Goal: Transaction & Acquisition: Purchase product/service

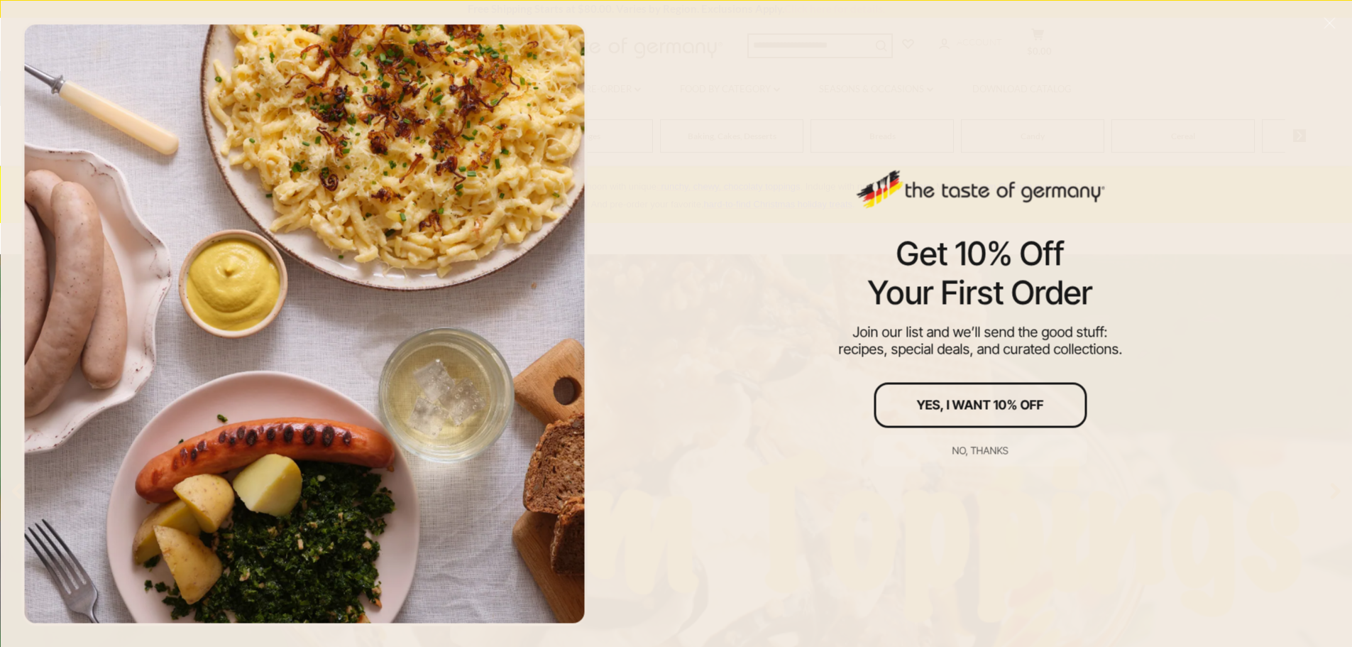
click at [966, 455] on div "No, thanks" at bounding box center [981, 450] width 56 height 10
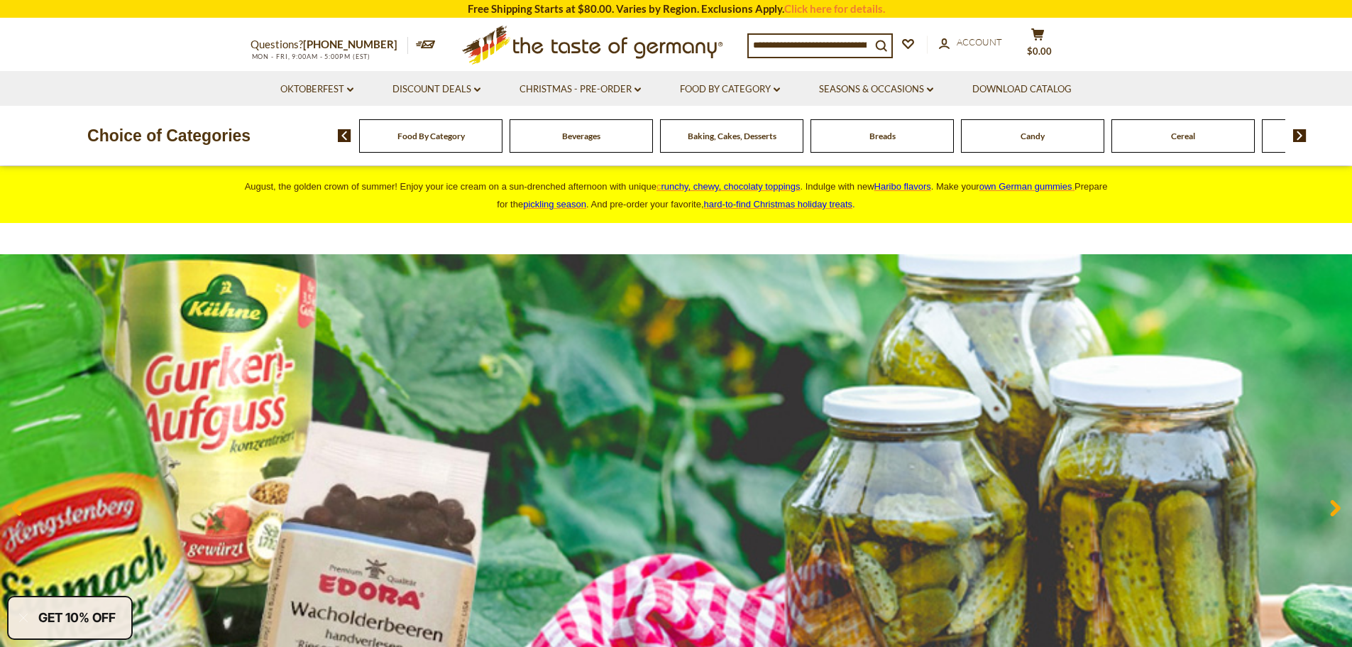
click at [1045, 141] on span "Candy" at bounding box center [1033, 136] width 24 height 11
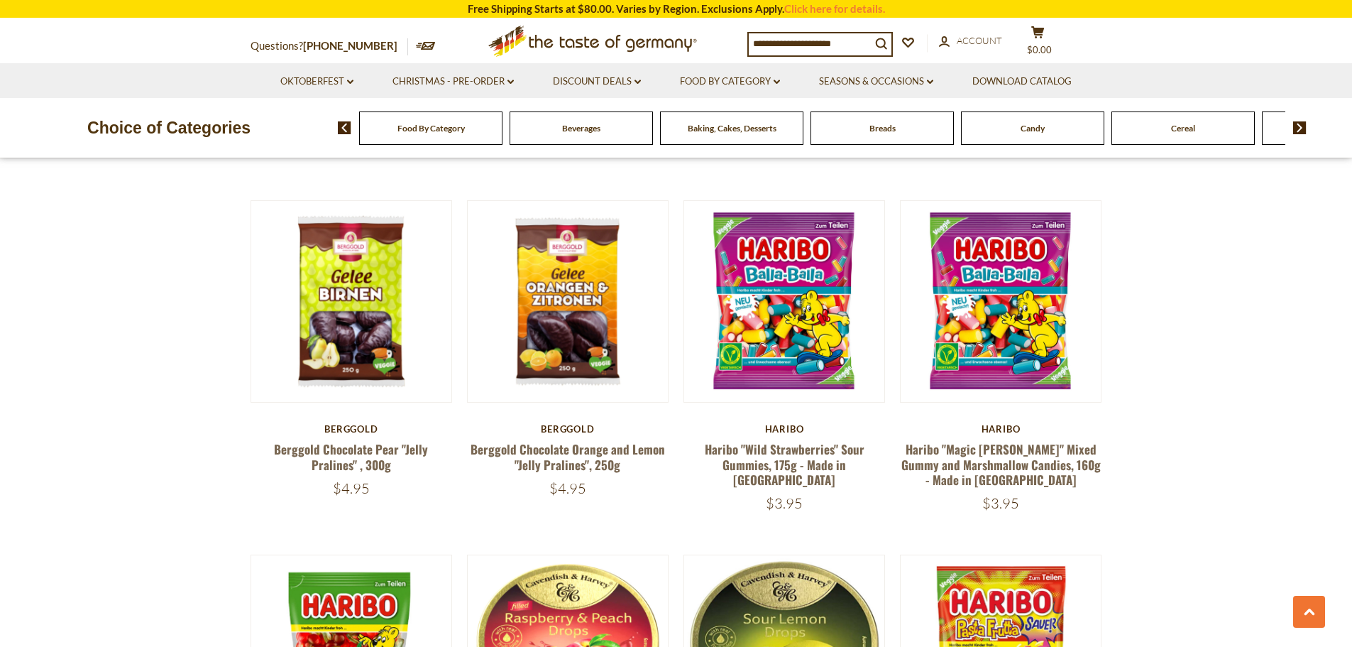
scroll to position [390, 0]
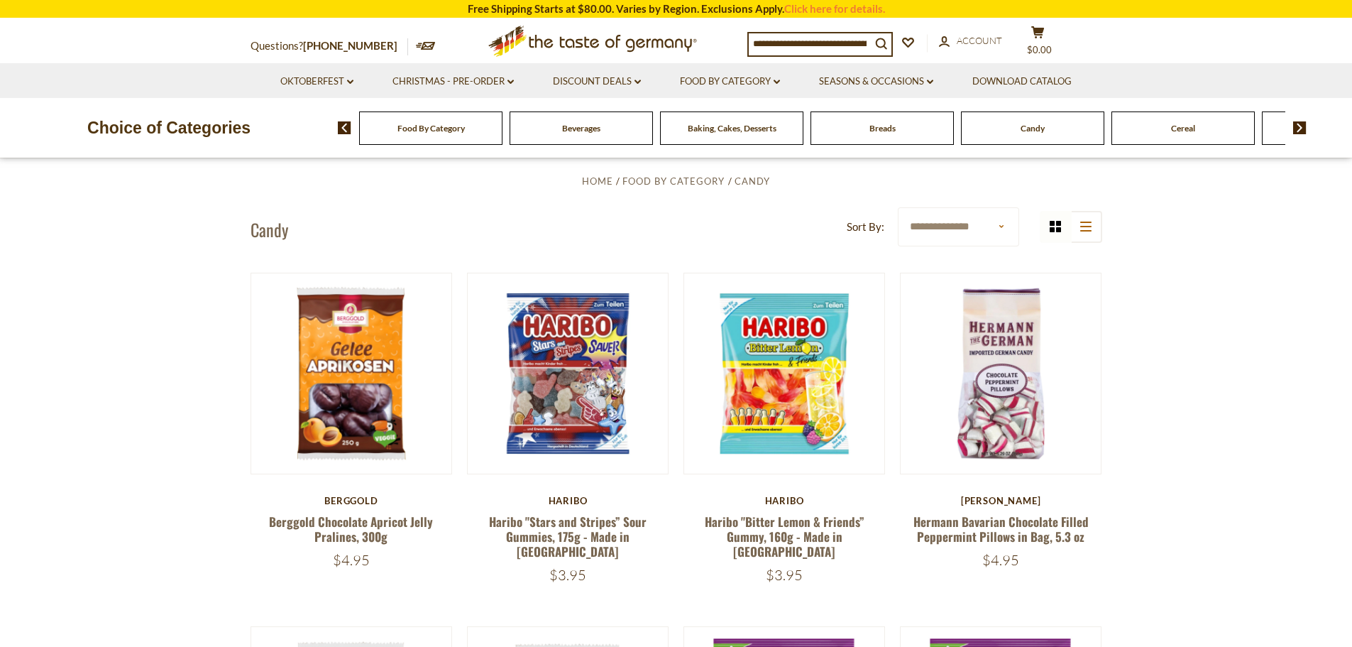
click at [1298, 131] on img at bounding box center [1299, 127] width 13 height 13
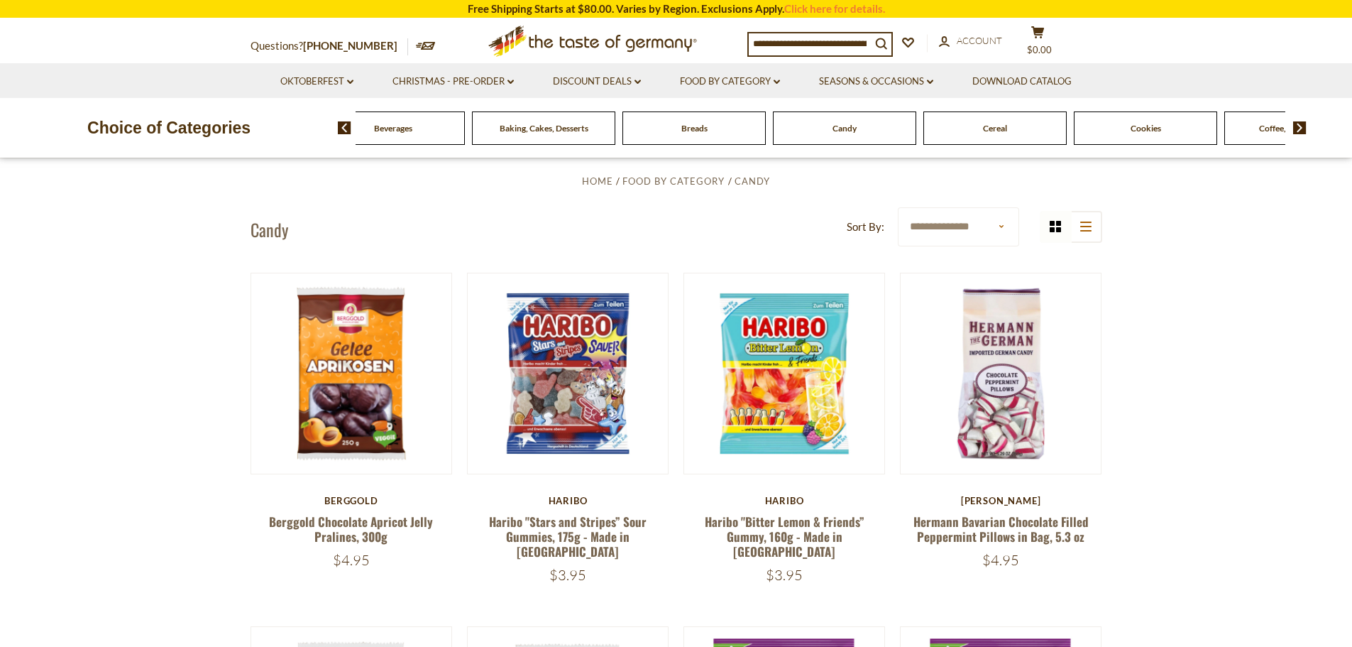
click at [1301, 127] on img at bounding box center [1299, 127] width 13 height 13
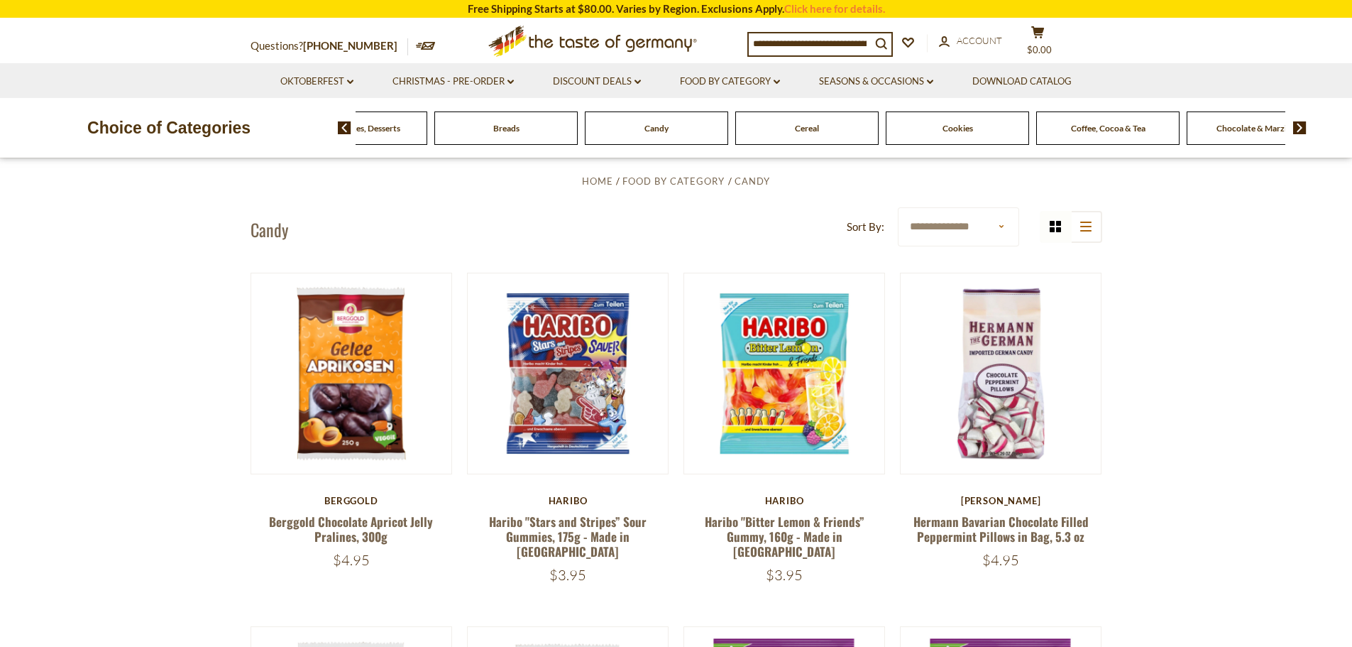
click at [1301, 127] on img at bounding box center [1299, 127] width 13 height 13
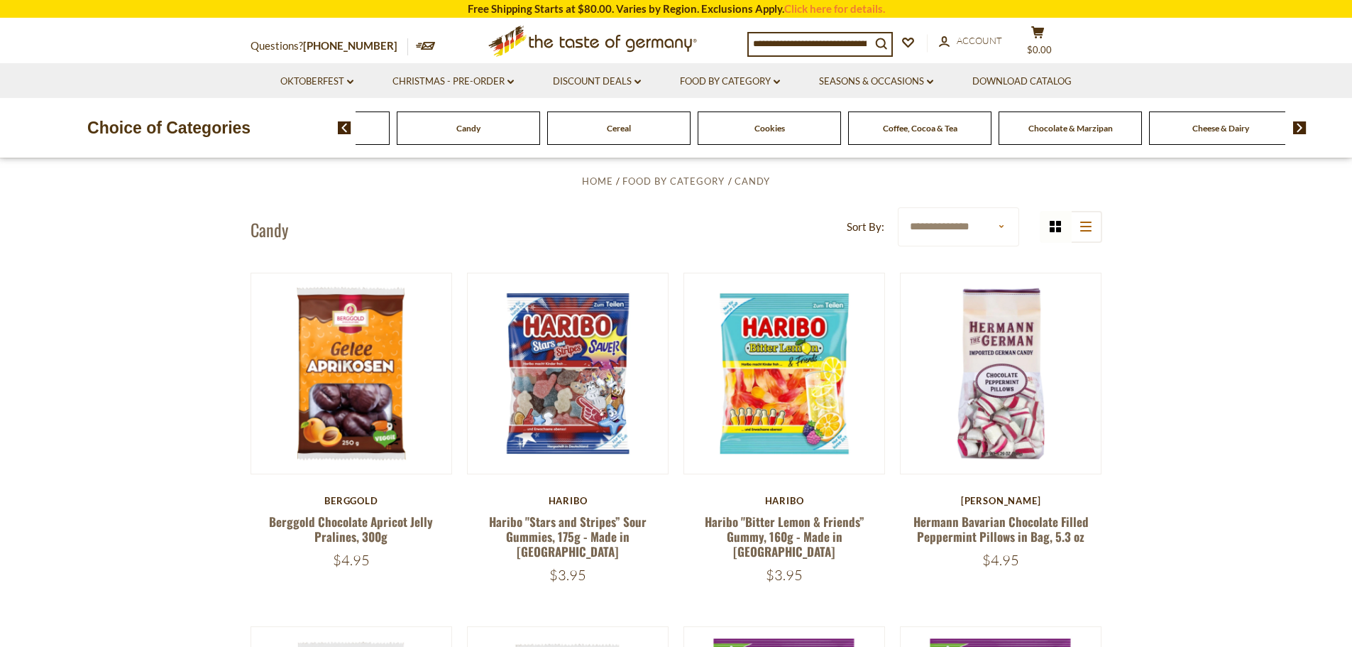
click at [1301, 127] on img at bounding box center [1299, 127] width 13 height 13
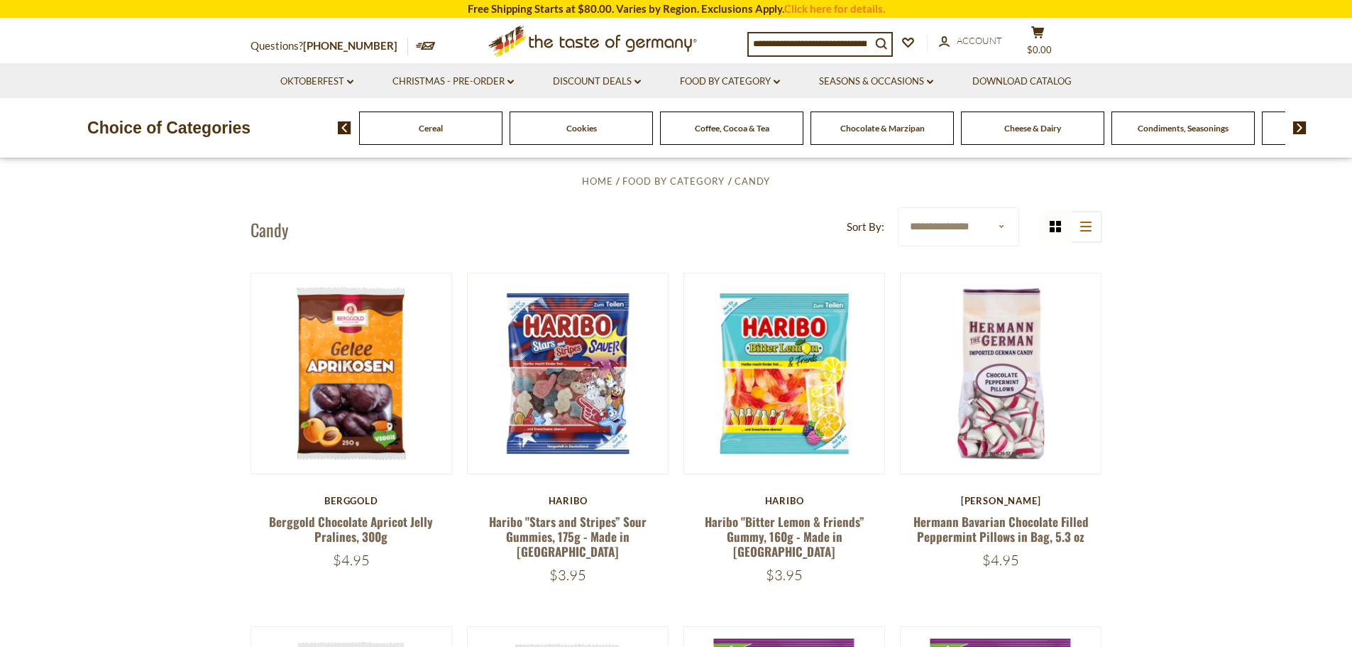
click at [1301, 127] on img at bounding box center [1299, 127] width 13 height 13
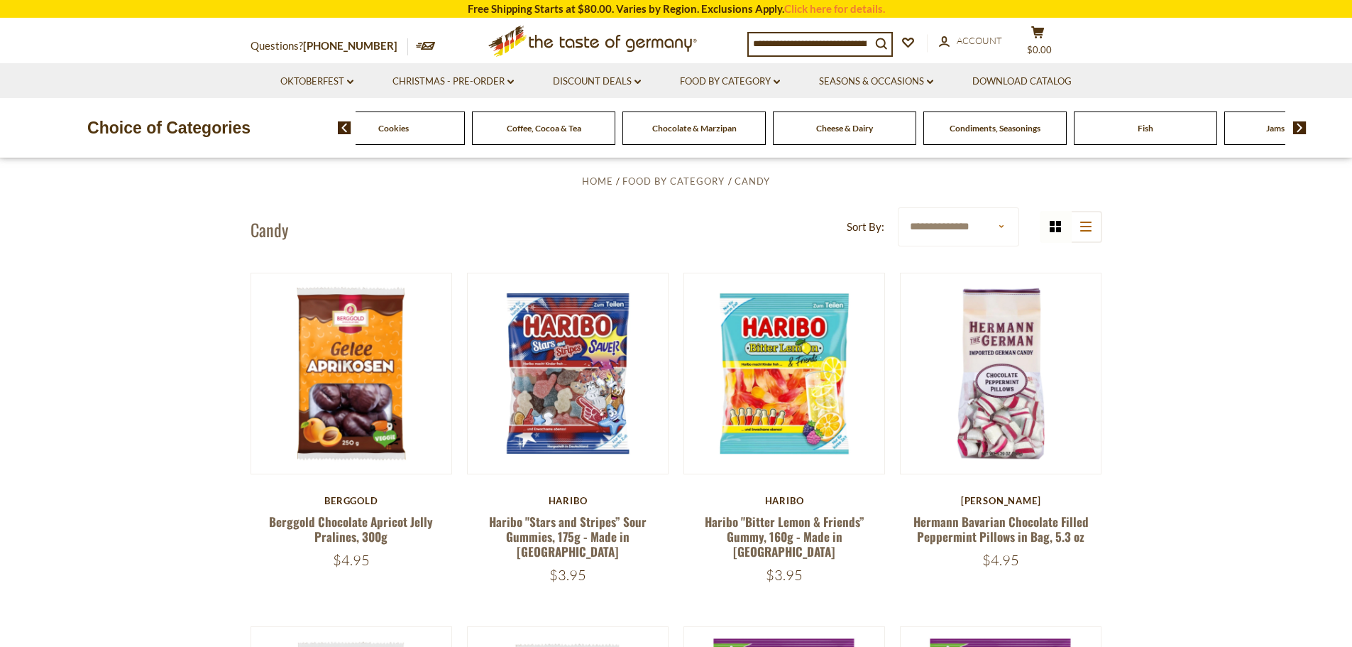
click at [1301, 127] on img at bounding box center [1299, 127] width 13 height 13
